Goal: Navigation & Orientation: Find specific page/section

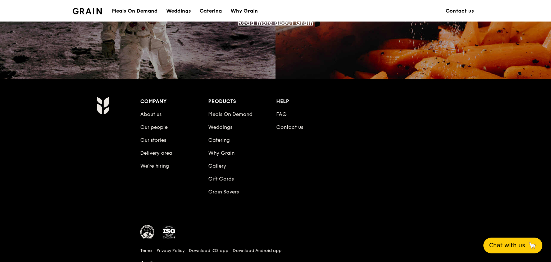
scroll to position [729, 0]
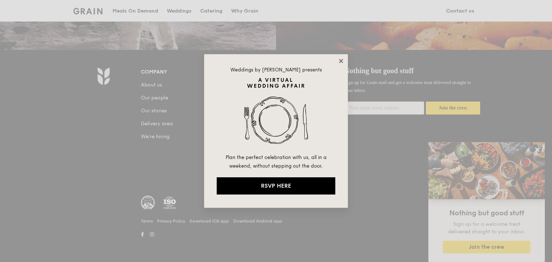
click at [341, 62] on icon at bounding box center [341, 61] width 6 height 6
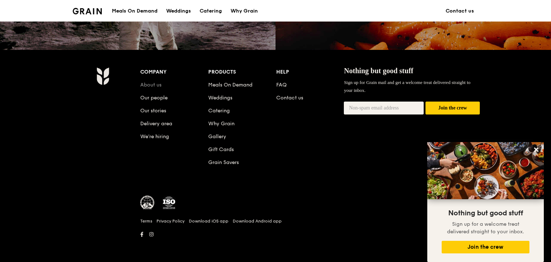
click at [155, 82] on link "About us" at bounding box center [150, 85] width 21 height 6
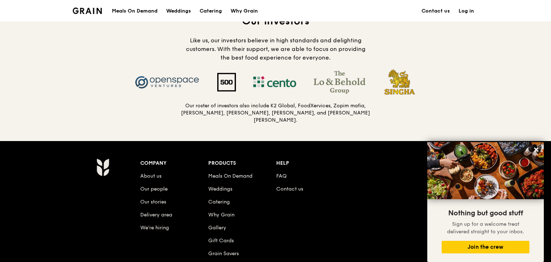
scroll to position [679, 0]
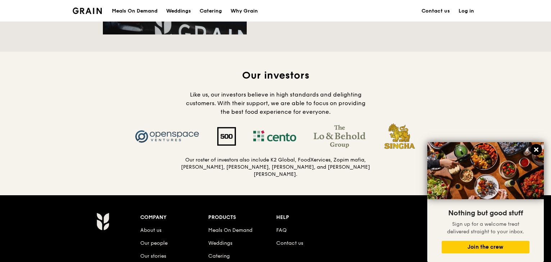
click at [537, 151] on icon at bounding box center [536, 150] width 4 height 4
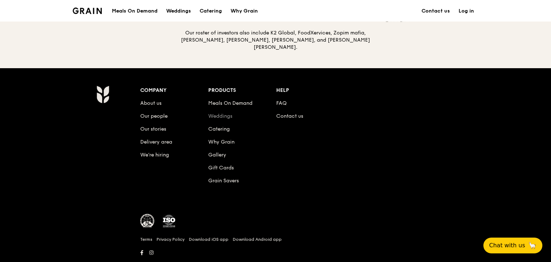
scroll to position [823, 0]
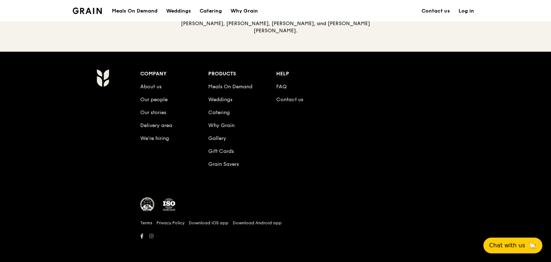
click at [150, 236] on link at bounding box center [151, 236] width 10 height 7
click at [293, 100] on link "Contact us" at bounding box center [289, 100] width 27 height 6
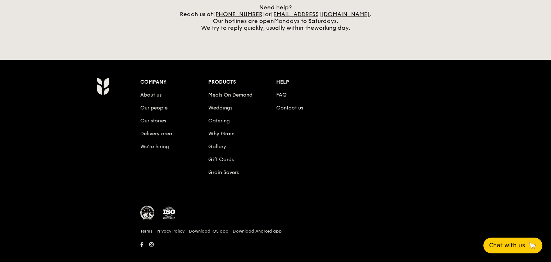
scroll to position [343, 0]
